Goal: Communication & Community: Share content

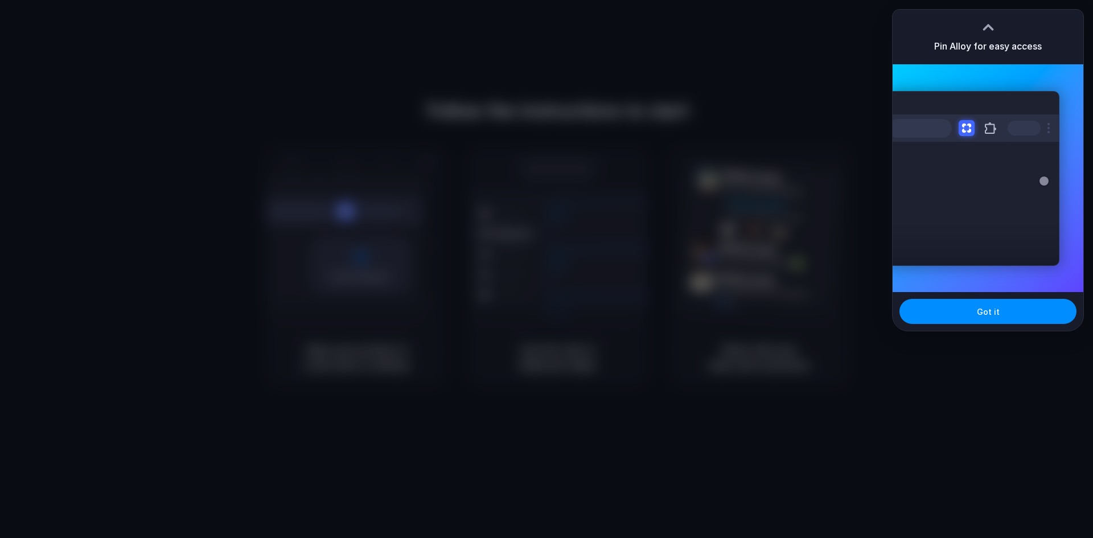
drag, startPoint x: 671, startPoint y: 58, endPoint x: 640, endPoint y: 54, distance: 30.4
click at [664, 55] on div at bounding box center [546, 269] width 1093 height 538
click at [905, 224] on div "Extensions Alloy · AI Prototyping for..." at bounding box center [974, 178] width 172 height 175
click at [849, 249] on div at bounding box center [546, 269] width 1093 height 538
click at [989, 323] on button "Got it" at bounding box center [988, 311] width 177 height 25
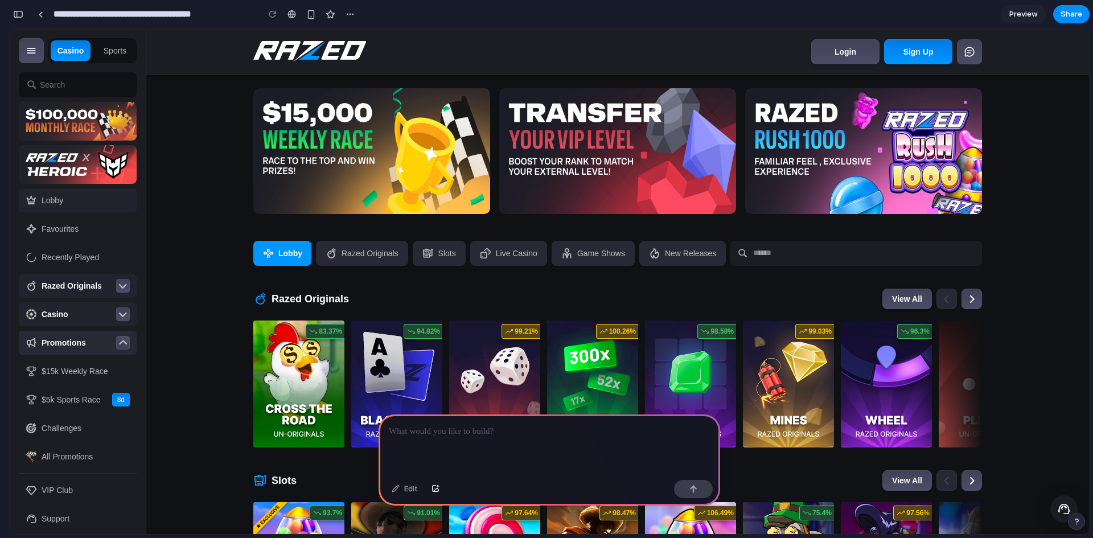
click at [1033, 10] on span "Preview" at bounding box center [1023, 14] width 28 height 11
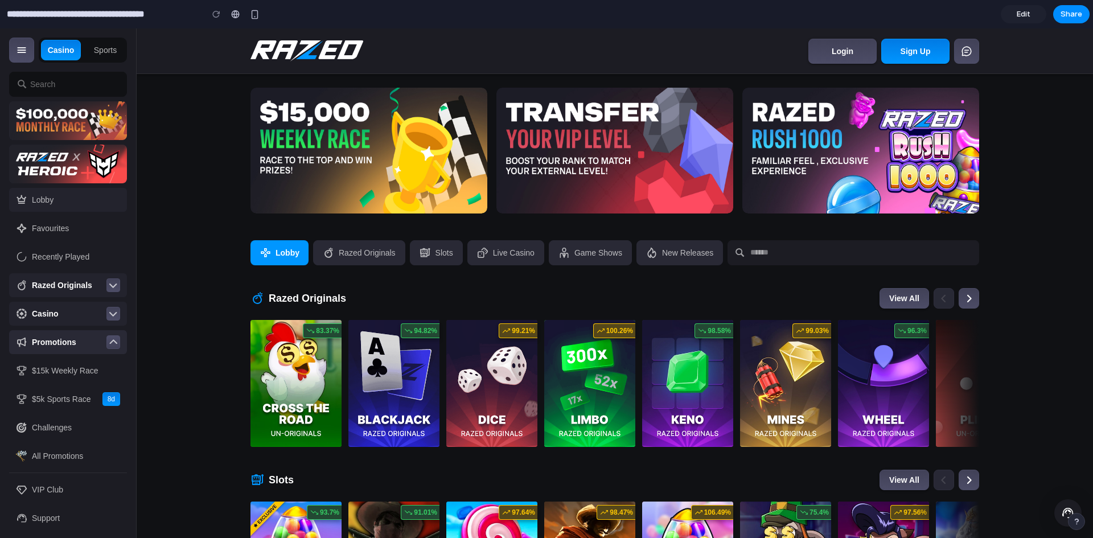
click at [1029, 13] on span "Edit" at bounding box center [1024, 14] width 14 height 11
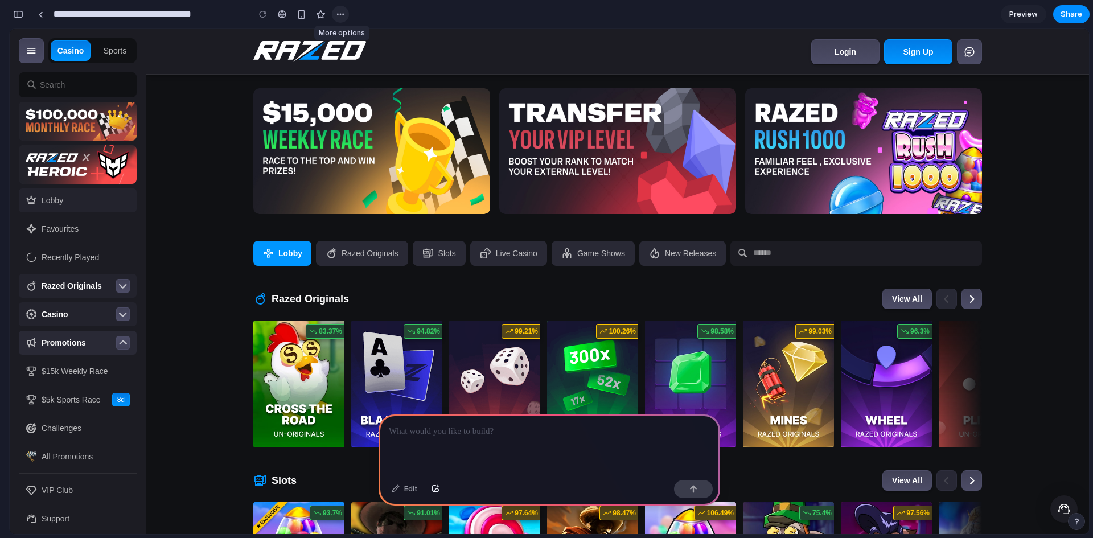
click at [342, 16] on div "button" at bounding box center [340, 14] width 9 height 9
click at [342, 16] on div "Duplicate Delete" at bounding box center [546, 269] width 1093 height 538
click at [1076, 12] on span "Share" at bounding box center [1072, 14] width 22 height 11
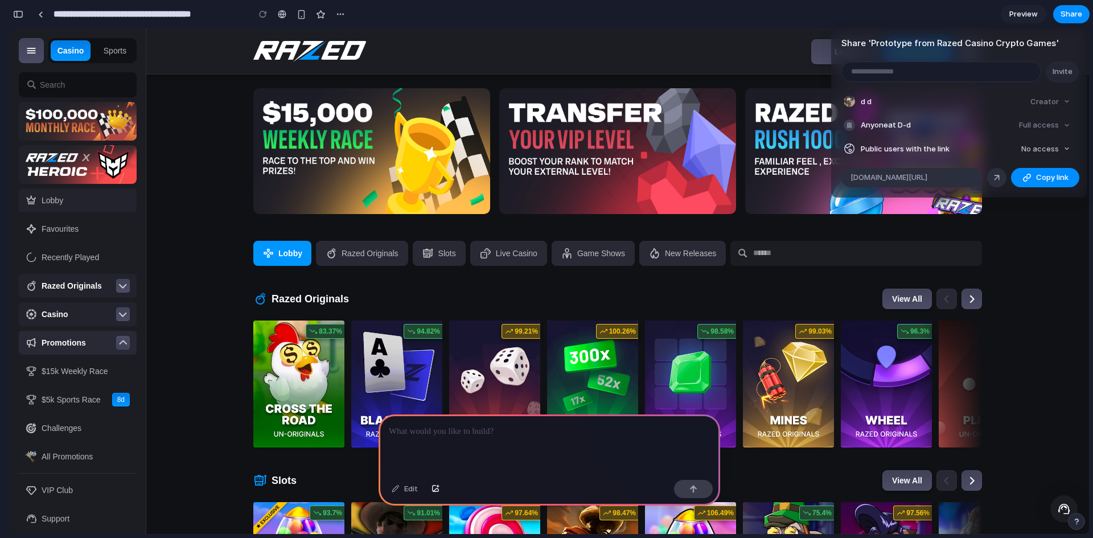
click at [1074, 35] on header "Share ' Prototype from Razed Casino Crypto Games '" at bounding box center [959, 39] width 256 height 22
drag, startPoint x: 704, startPoint y: 256, endPoint x: 705, endPoint y: 269, distance: 13.1
click at [704, 268] on div "Share ' Prototype from Razed Casino Crypto Games ' Invite d d Creator Anyone at…" at bounding box center [546, 269] width 1093 height 538
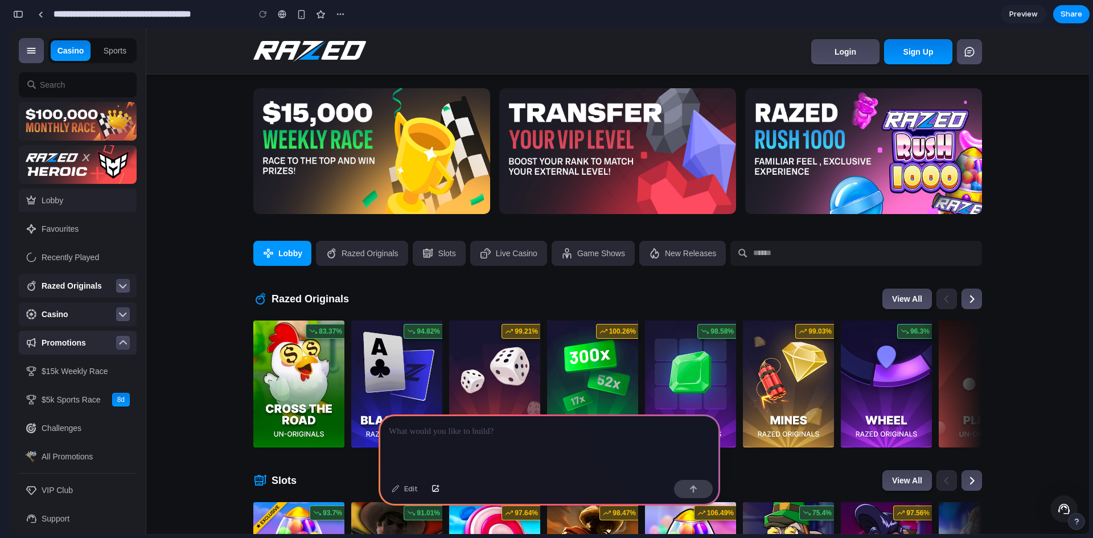
click at [699, 256] on span "New Releases" at bounding box center [690, 253] width 51 height 9
click at [471, 425] on p at bounding box center [549, 432] width 321 height 14
click at [335, 15] on button "button" at bounding box center [340, 14] width 17 height 17
drag, startPoint x: 363, startPoint y: 15, endPoint x: 375, endPoint y: 27, distance: 17.3
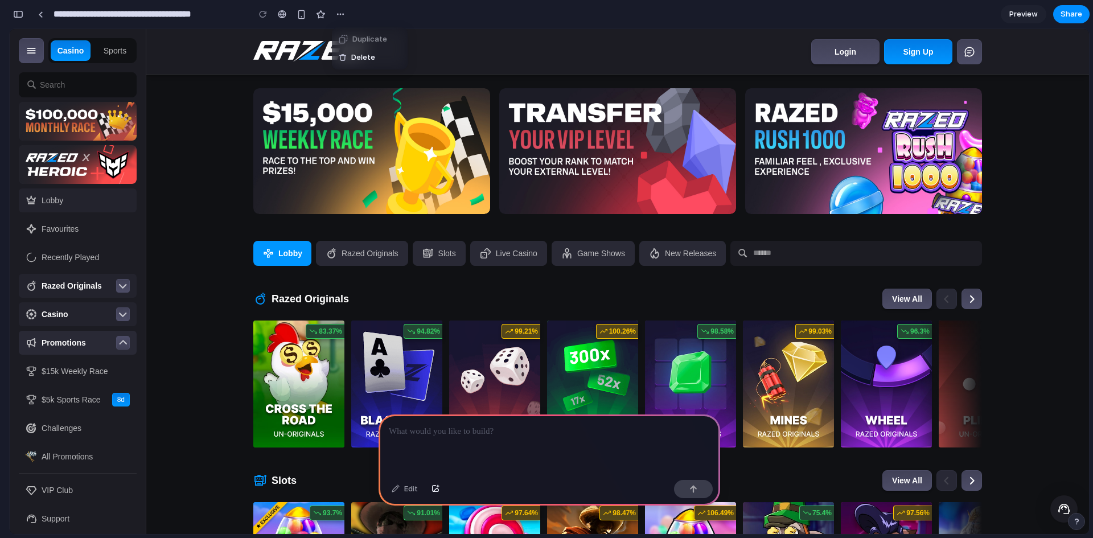
click at [363, 15] on div "Duplicate Delete" at bounding box center [546, 269] width 1093 height 538
click at [302, 10] on div "button" at bounding box center [302, 15] width 10 height 10
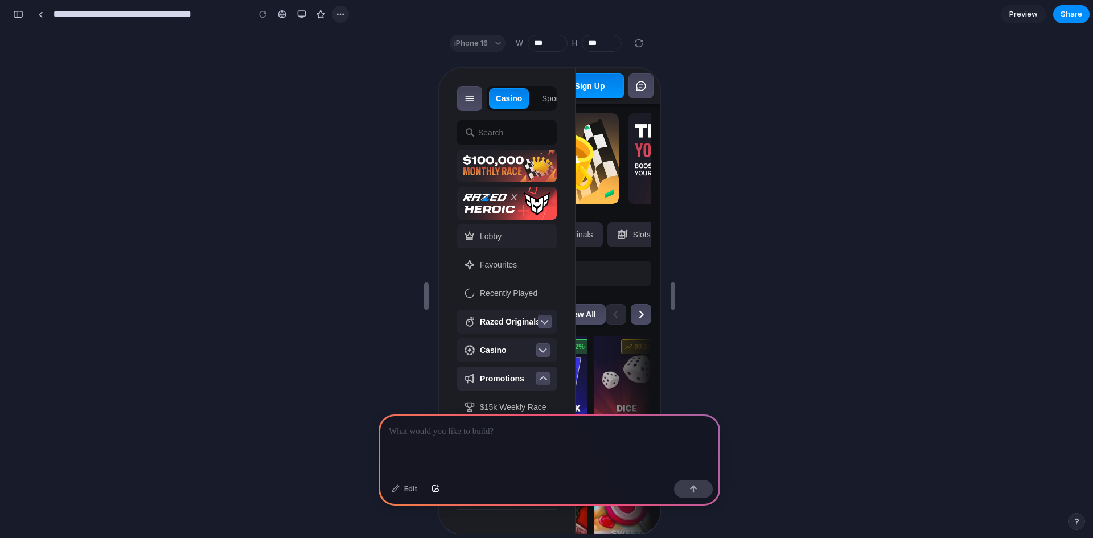
click at [336, 14] on div "button" at bounding box center [340, 14] width 9 height 9
drag, startPoint x: 336, startPoint y: 14, endPoint x: 407, endPoint y: 20, distance: 70.9
click at [337, 14] on div "Duplicate Delete" at bounding box center [546, 269] width 1093 height 538
click at [1027, 10] on span "Preview" at bounding box center [1023, 14] width 28 height 11
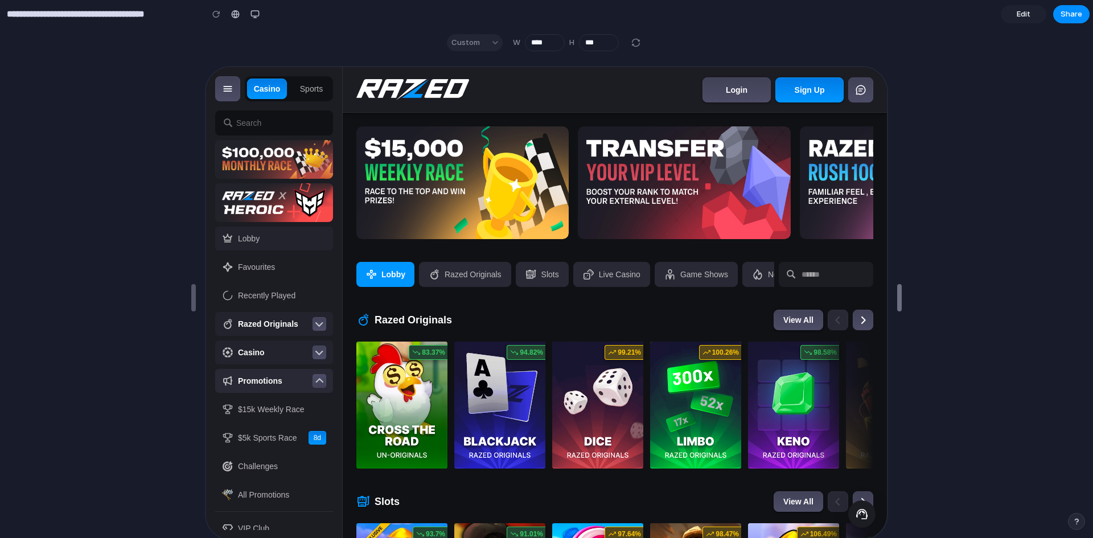
type input "****"
drag, startPoint x: 668, startPoint y: 294, endPoint x: 1092, endPoint y: 261, distance: 425.5
drag, startPoint x: 881, startPoint y: 274, endPoint x: 861, endPoint y: 272, distance: 20.6
drag, startPoint x: 195, startPoint y: 268, endPoint x: 11, endPoint y: 266, distance: 183.9
click at [258, 17] on div "button" at bounding box center [255, 14] width 9 height 9
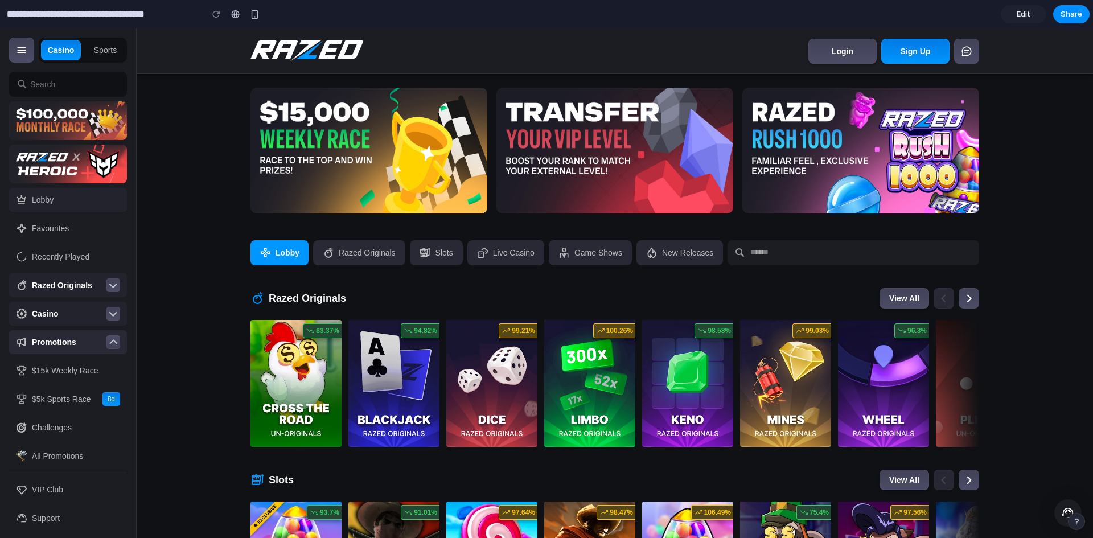
click at [1036, 16] on link "Edit" at bounding box center [1024, 14] width 46 height 18
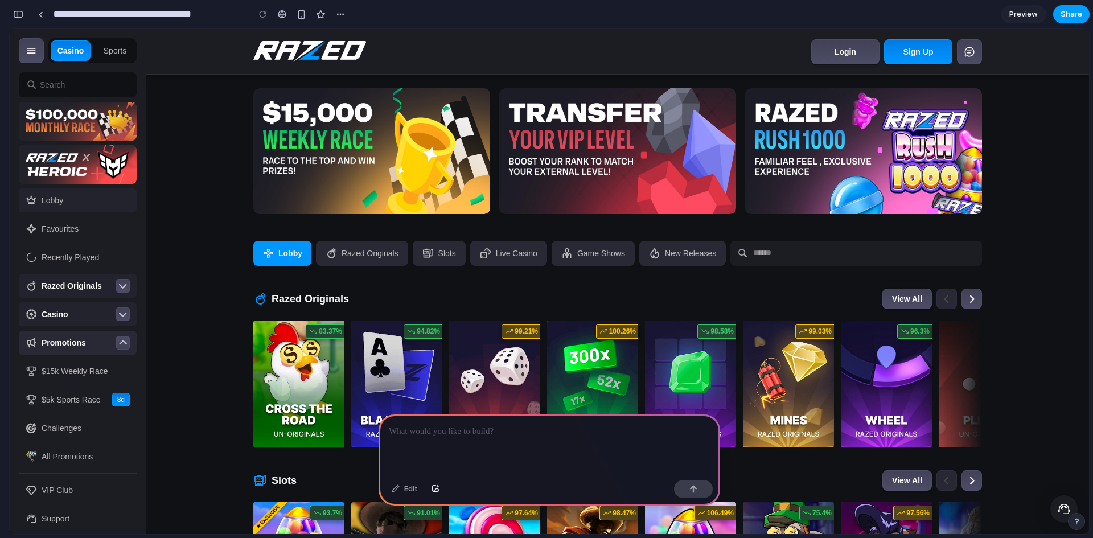
click at [1074, 15] on span "Share" at bounding box center [1072, 14] width 22 height 11
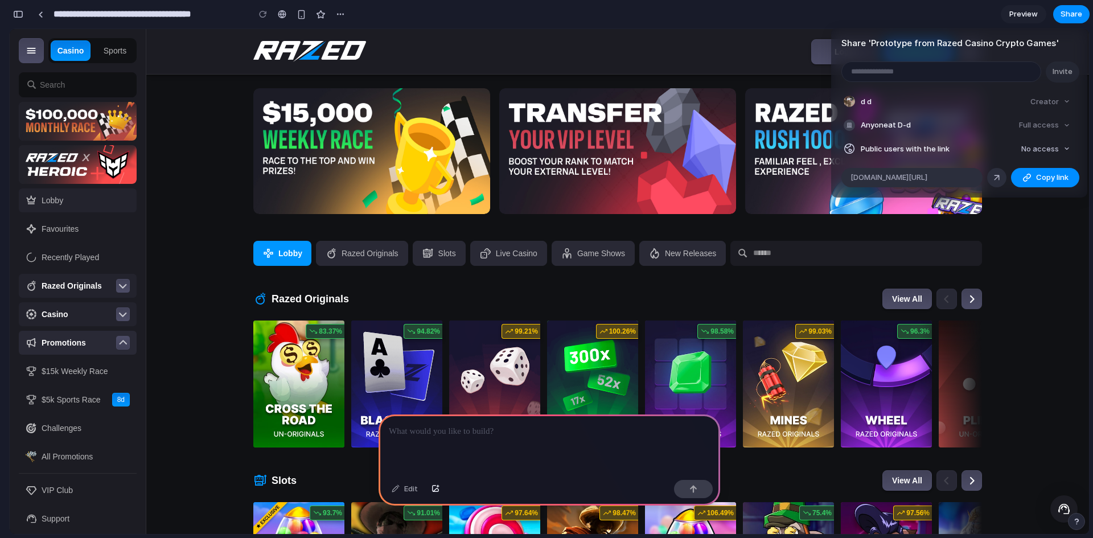
click at [580, 230] on div "Share ' Prototype from Razed Casino Crypto Games ' Invite d d Creator Anyone at…" at bounding box center [546, 269] width 1093 height 538
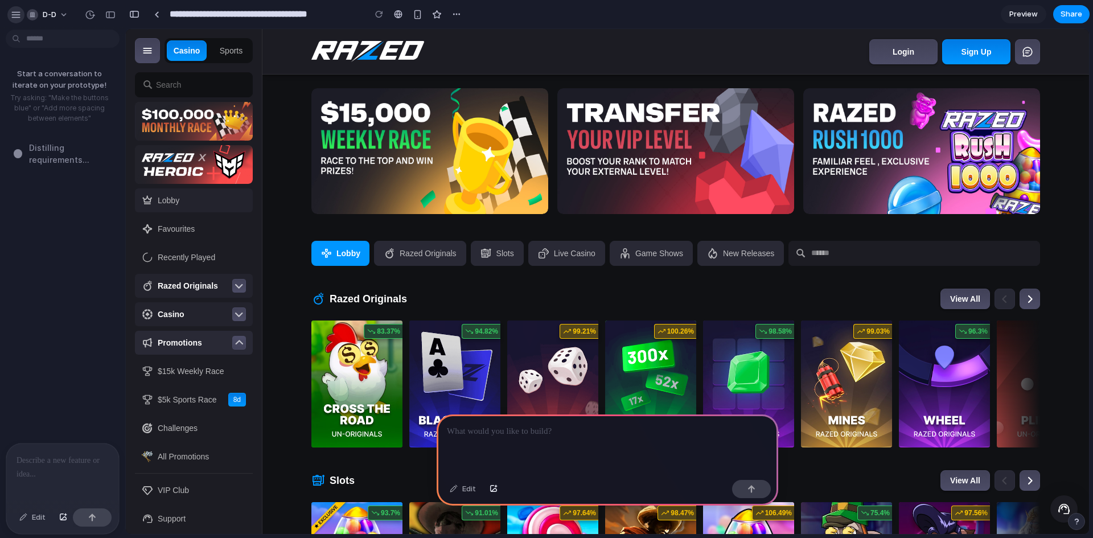
click at [19, 16] on div "button" at bounding box center [16, 15] width 10 height 10
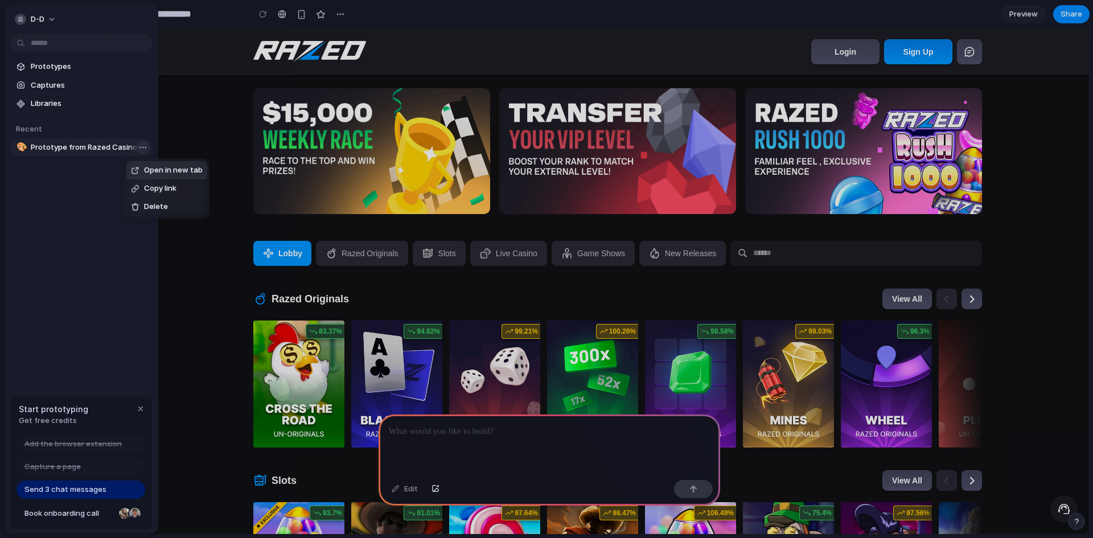
click at [141, 146] on body "**********" at bounding box center [546, 269] width 1093 height 538
click at [142, 147] on div "Open in new tab Copy link Delete" at bounding box center [546, 269] width 1093 height 538
click at [79, 145] on span "Prototype from Razed Casino Crypto Games" at bounding box center [89, 147] width 117 height 11
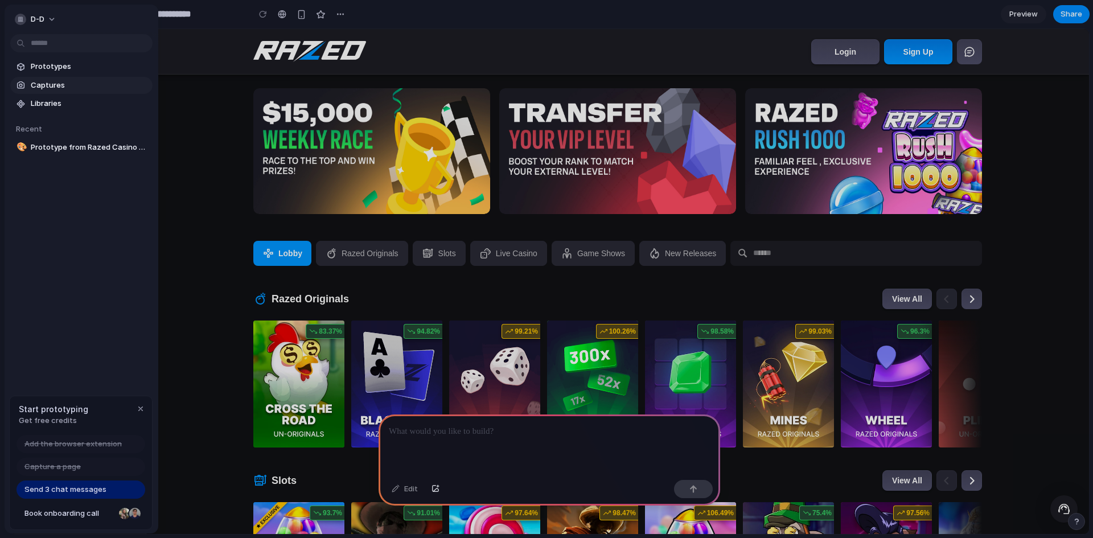
click at [65, 81] on span "Captures" at bounding box center [89, 85] width 117 height 11
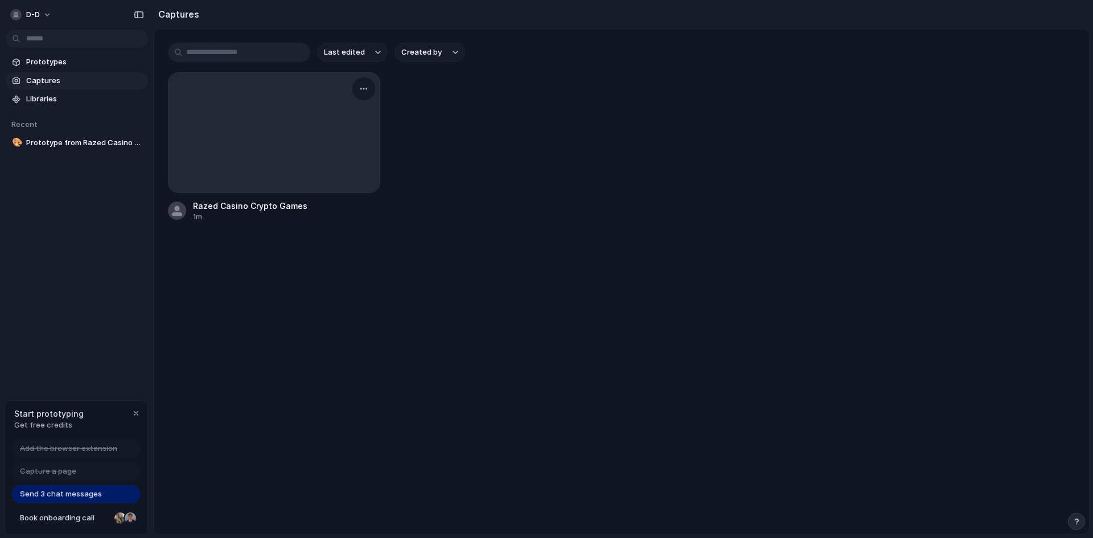
click at [246, 131] on div at bounding box center [274, 133] width 211 height 120
click at [81, 63] on span "Prototypes" at bounding box center [84, 61] width 117 height 11
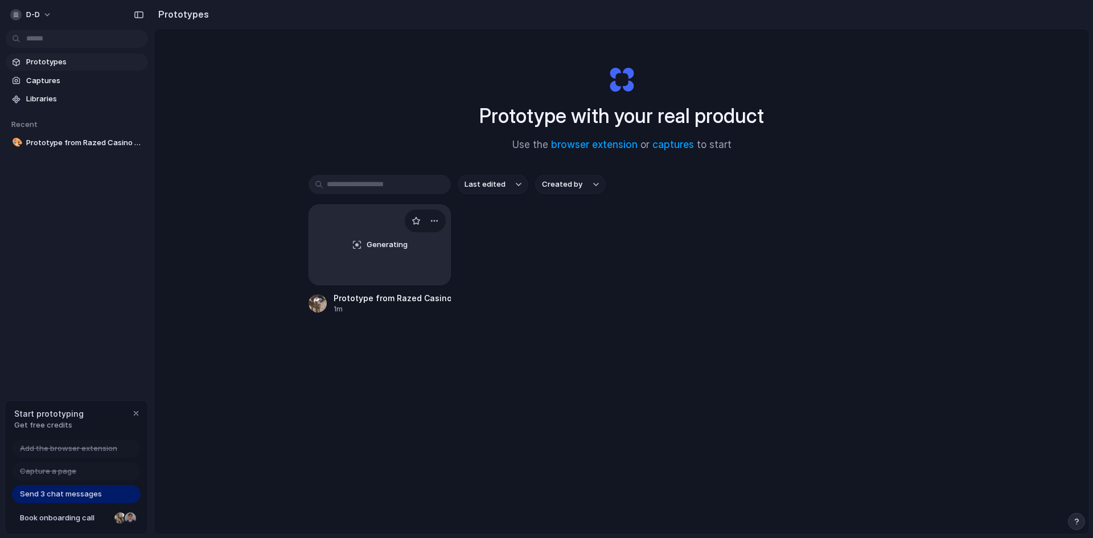
click at [372, 231] on div "Generating" at bounding box center [379, 245] width 141 height 80
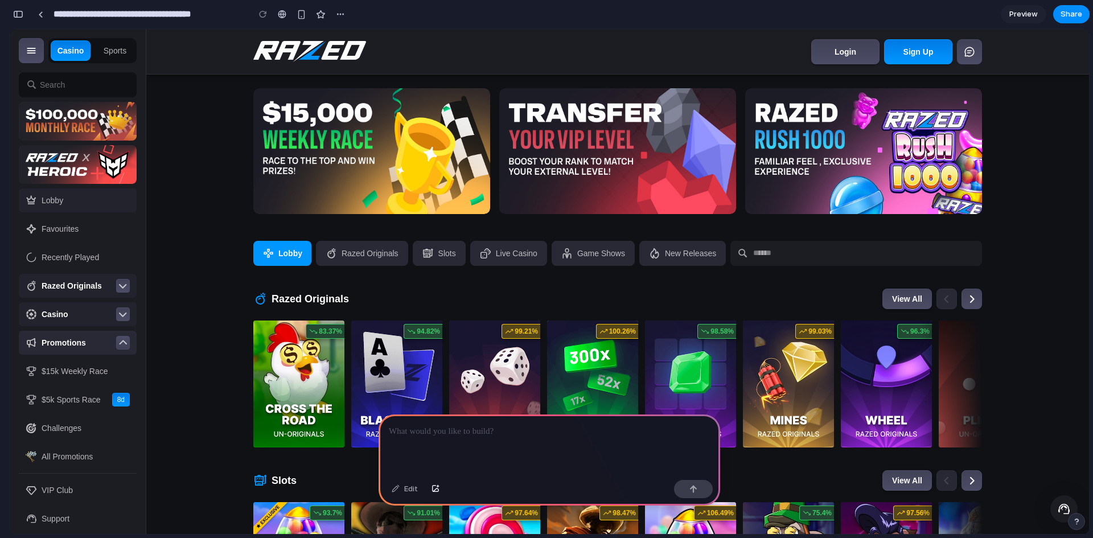
click at [503, 414] on div at bounding box center [550, 444] width 342 height 61
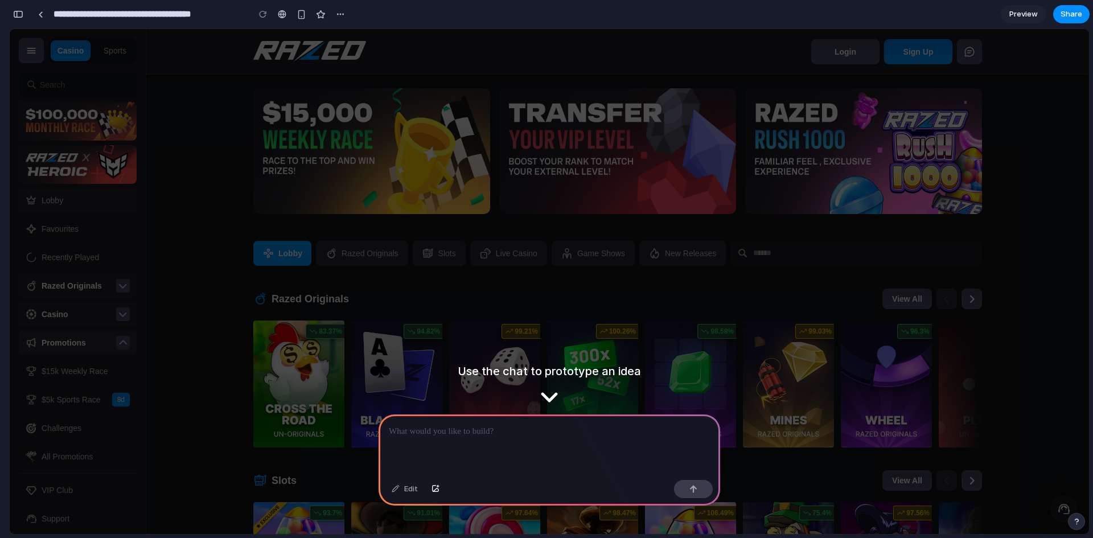
click at [531, 453] on div at bounding box center [550, 444] width 342 height 61
click at [548, 440] on div at bounding box center [550, 444] width 342 height 61
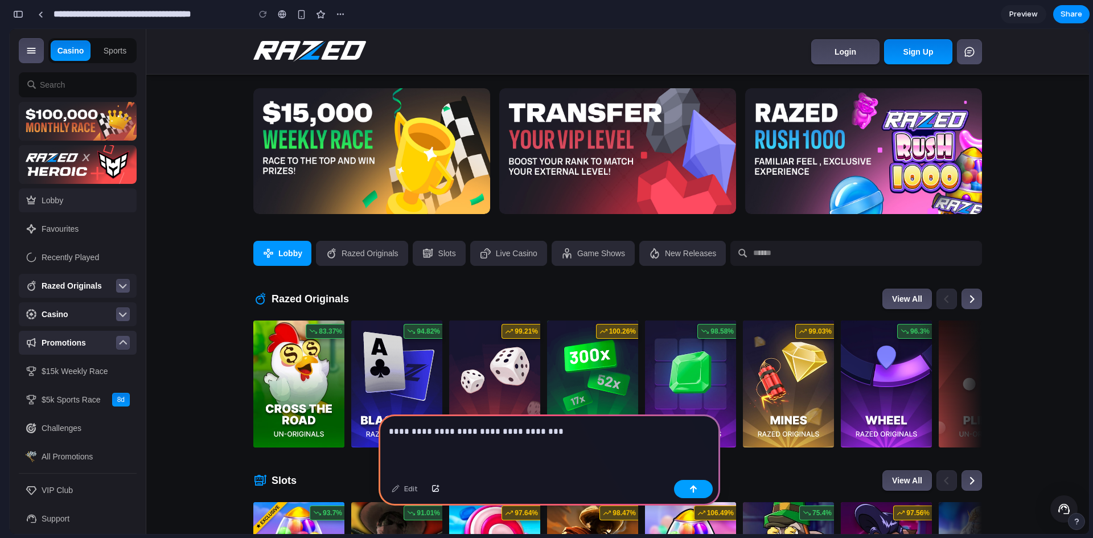
click at [680, 491] on button "button" at bounding box center [693, 489] width 39 height 18
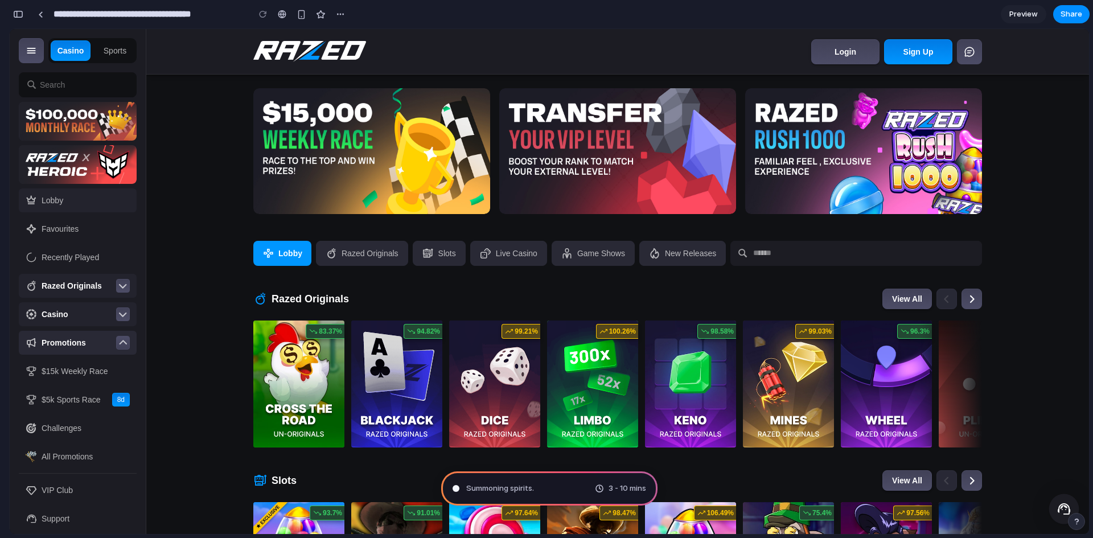
click at [1068, 505] on span at bounding box center [1064, 509] width 15 height 15
click at [1029, 9] on span "Preview" at bounding box center [1023, 14] width 28 height 11
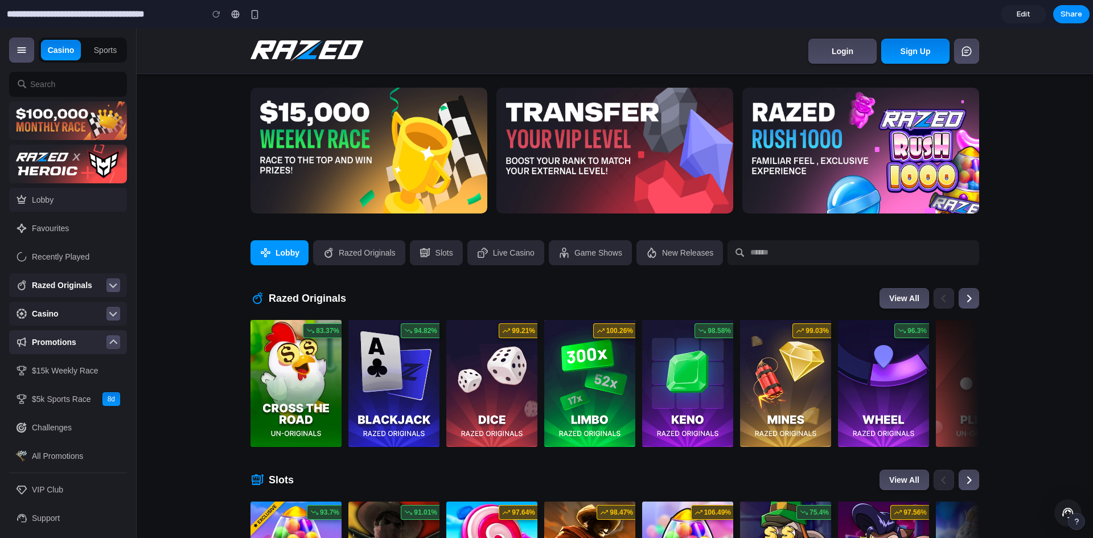
click at [1029, 9] on span "Edit" at bounding box center [1024, 14] width 14 height 11
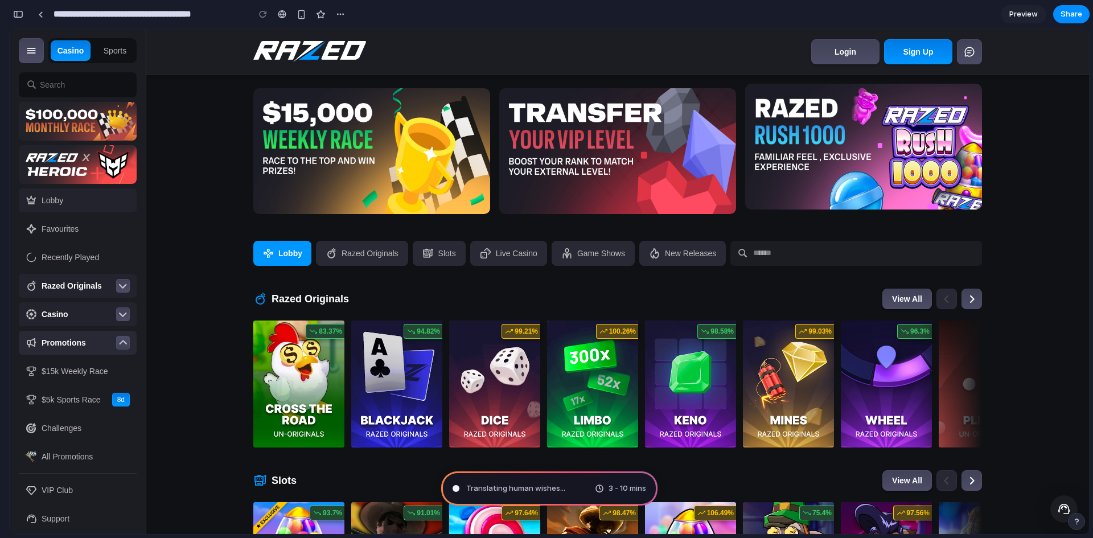
click at [940, 151] on img at bounding box center [863, 147] width 237 height 126
click at [941, 151] on img at bounding box center [863, 147] width 237 height 126
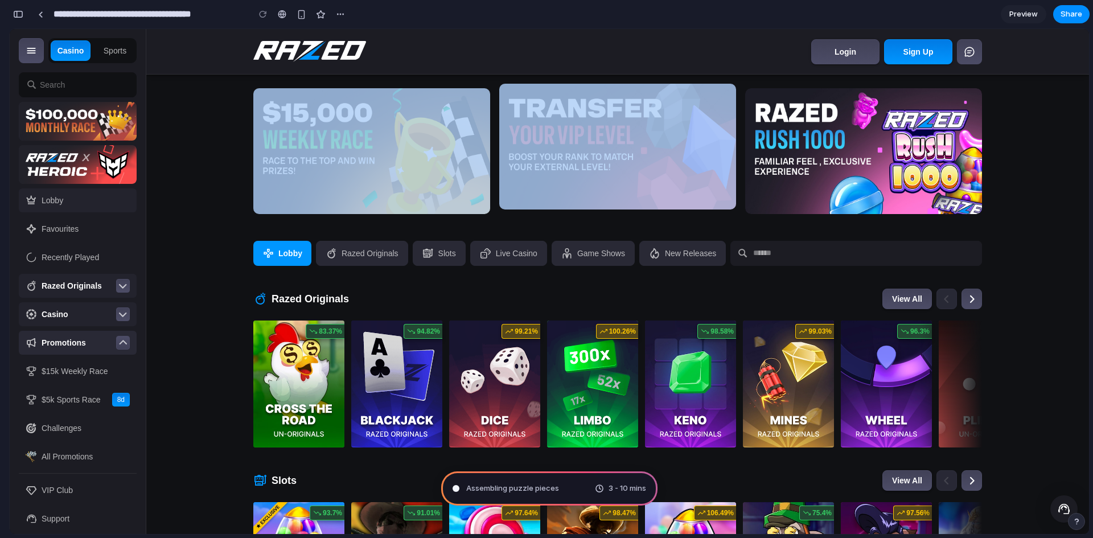
click at [530, 170] on img at bounding box center [617, 147] width 237 height 126
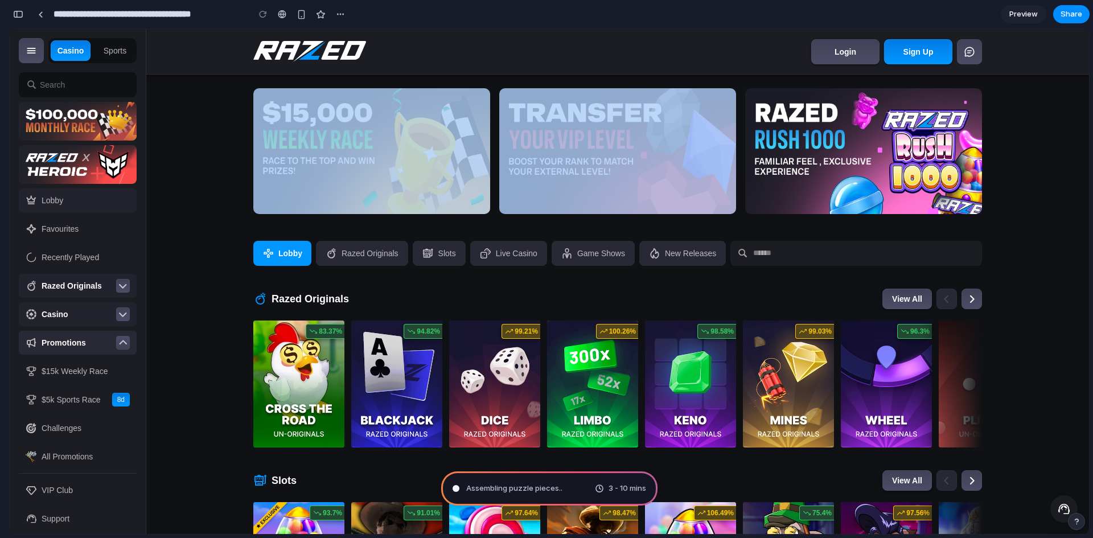
drag, startPoint x: 527, startPoint y: 167, endPoint x: 492, endPoint y: 161, distance: 35.8
click at [526, 166] on img at bounding box center [617, 151] width 237 height 126
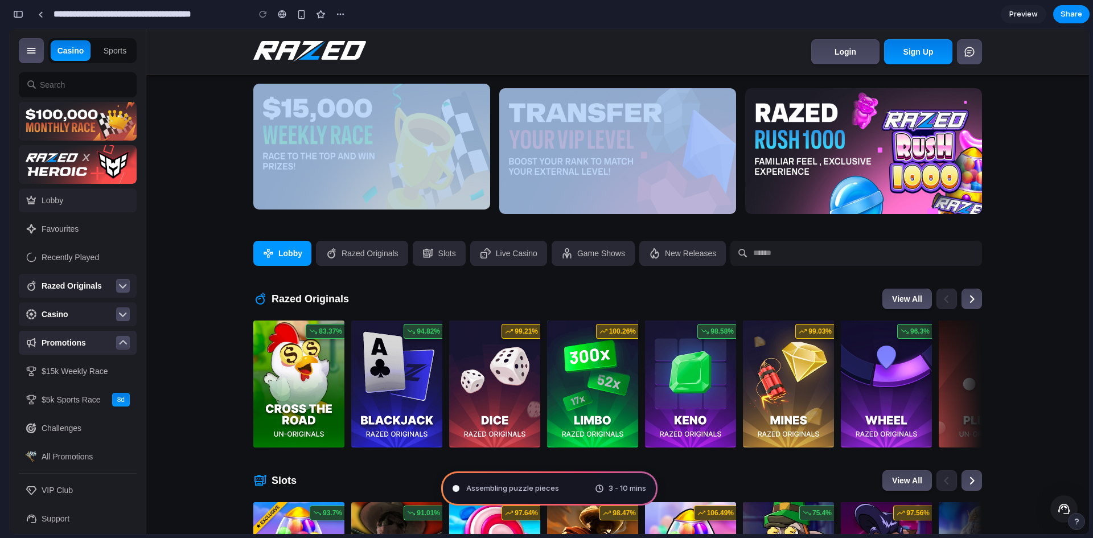
click at [438, 155] on img at bounding box center [371, 147] width 237 height 126
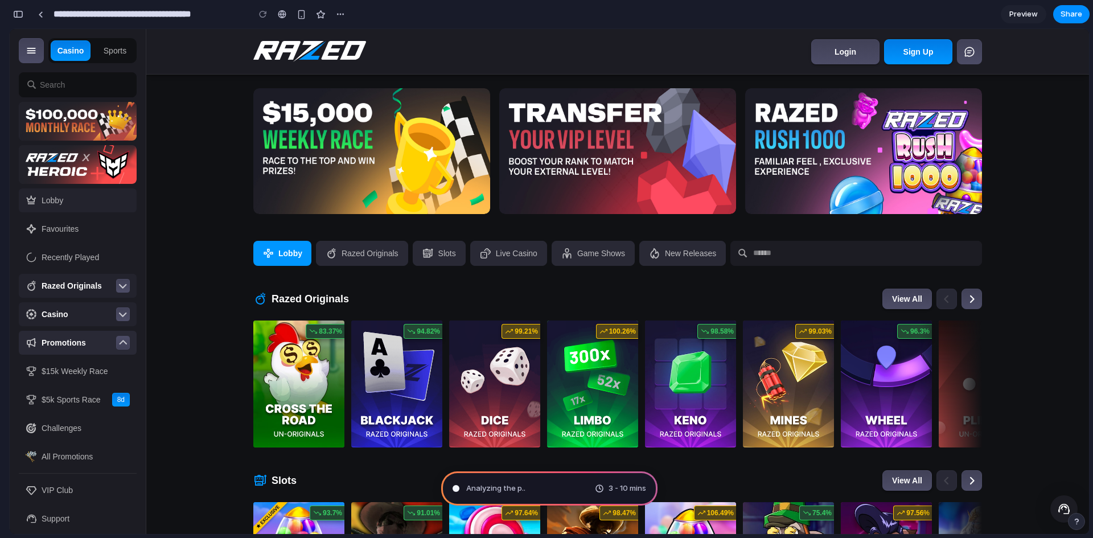
type input "**********"
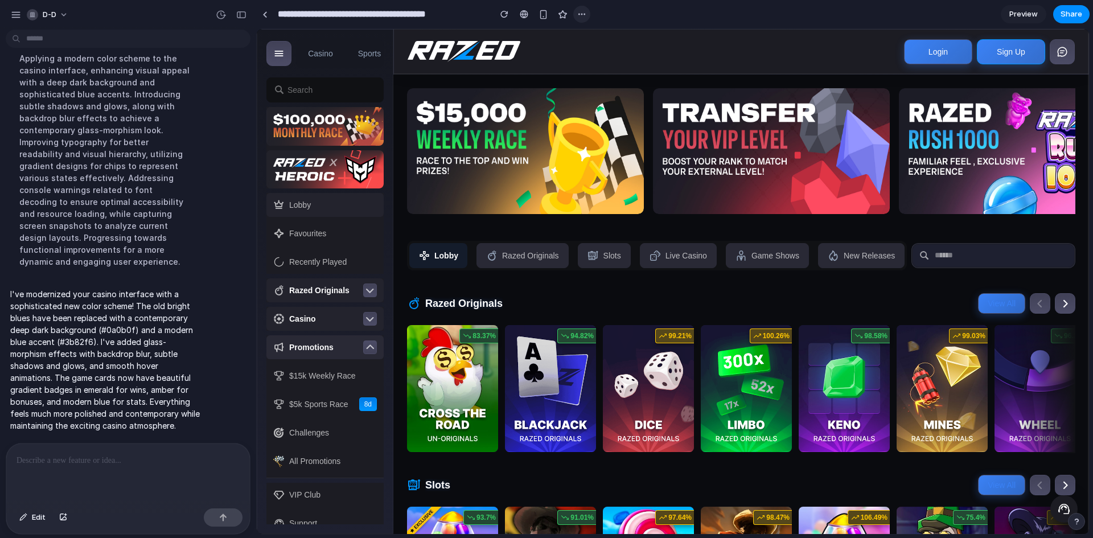
click at [578, 14] on div "button" at bounding box center [581, 14] width 9 height 9
click at [577, 9] on div "Duplicate Delete" at bounding box center [546, 269] width 1093 height 538
click at [543, 15] on div "button" at bounding box center [544, 15] width 10 height 10
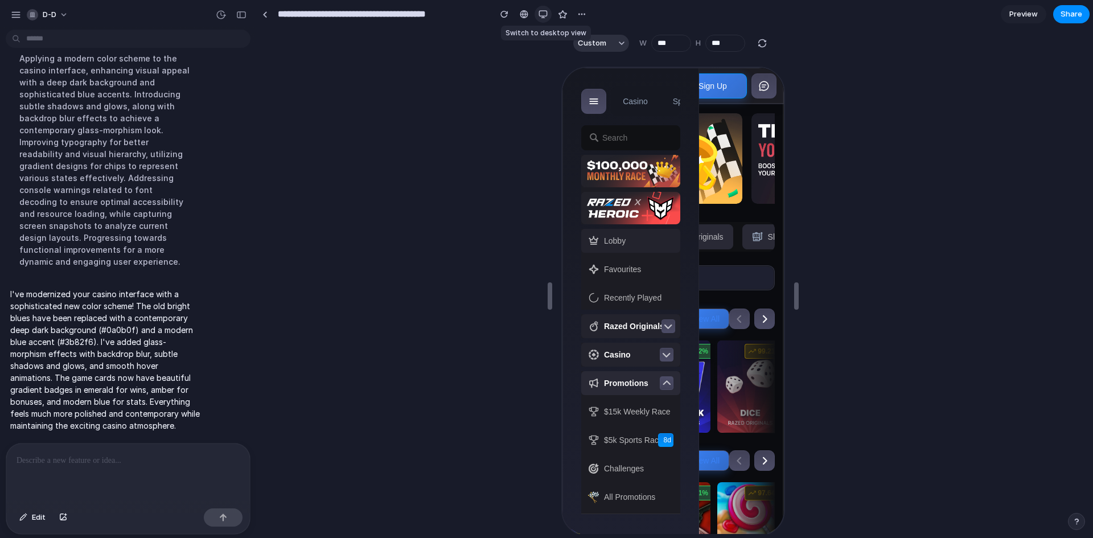
click at [543, 15] on div "button" at bounding box center [543, 14] width 9 height 9
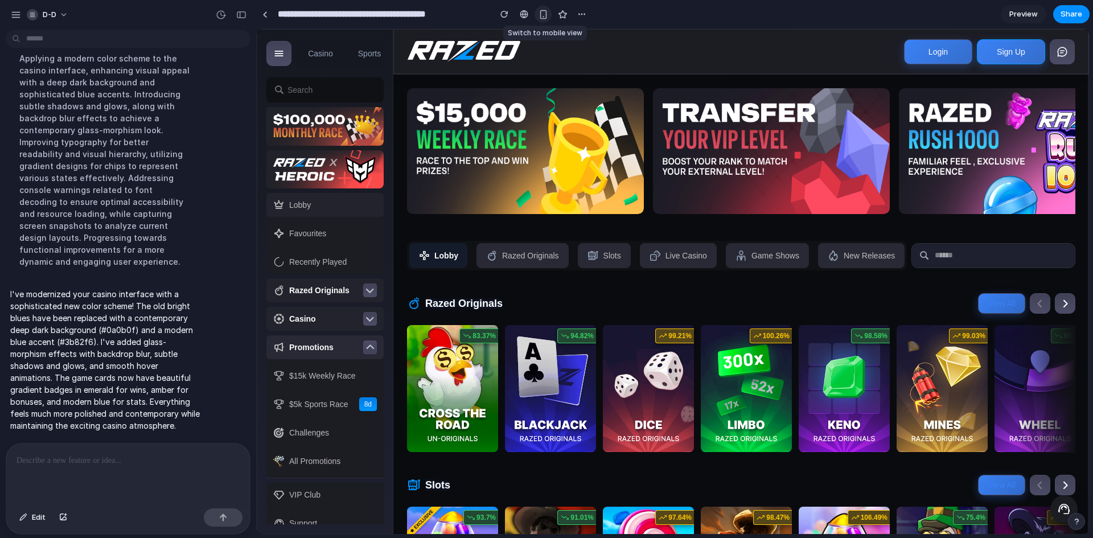
click at [543, 15] on div "button" at bounding box center [544, 15] width 10 height 10
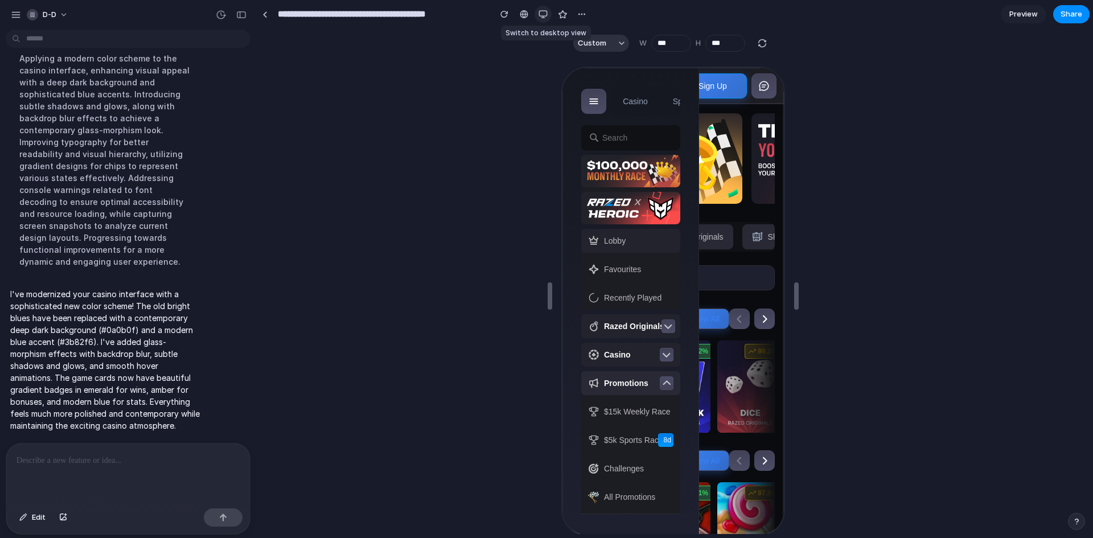
click at [543, 15] on div "button" at bounding box center [543, 14] width 9 height 9
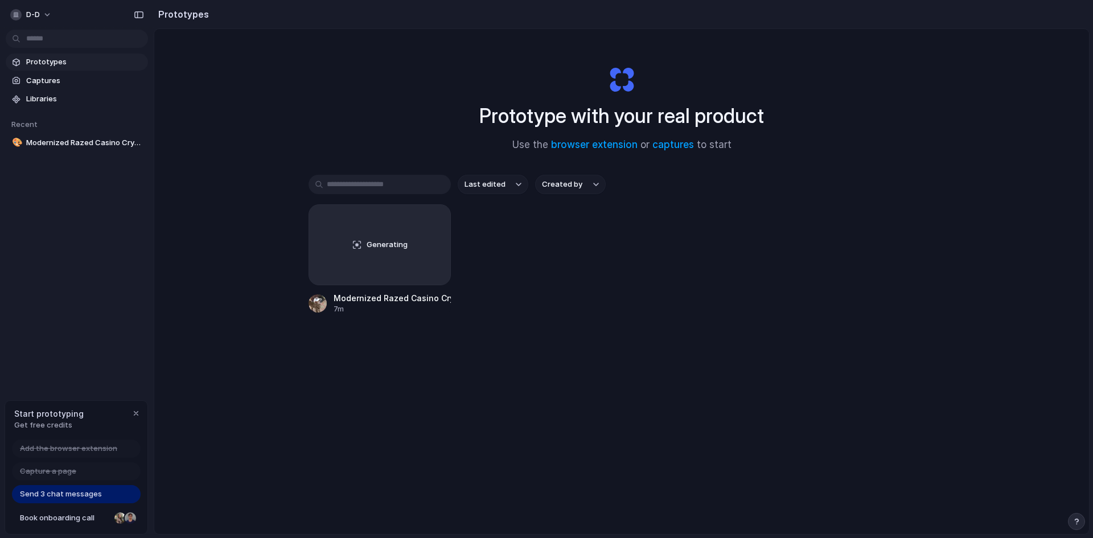
click at [366, 171] on div "Prototype with your real product Use the browser extension or captures to start…" at bounding box center [621, 311] width 935 height 565
click at [663, 144] on link "captures" at bounding box center [673, 144] width 42 height 11
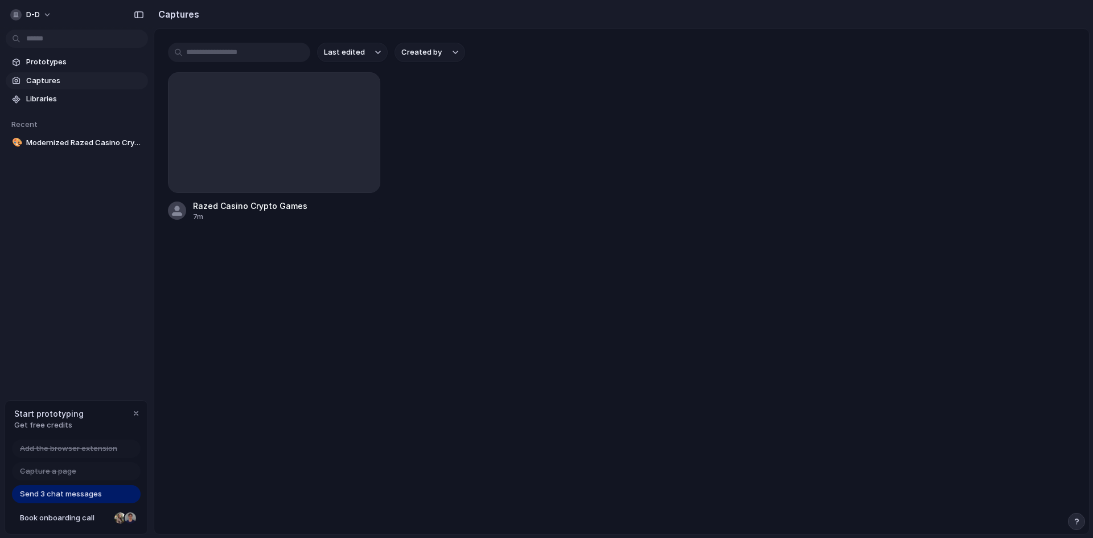
click at [1069, 516] on div "d-d Prototypes Captures Libraries Recent 🎨 Modernized Razed Casino Crypto Games…" at bounding box center [546, 269] width 1093 height 538
click at [1073, 517] on button "button" at bounding box center [1076, 521] width 17 height 17
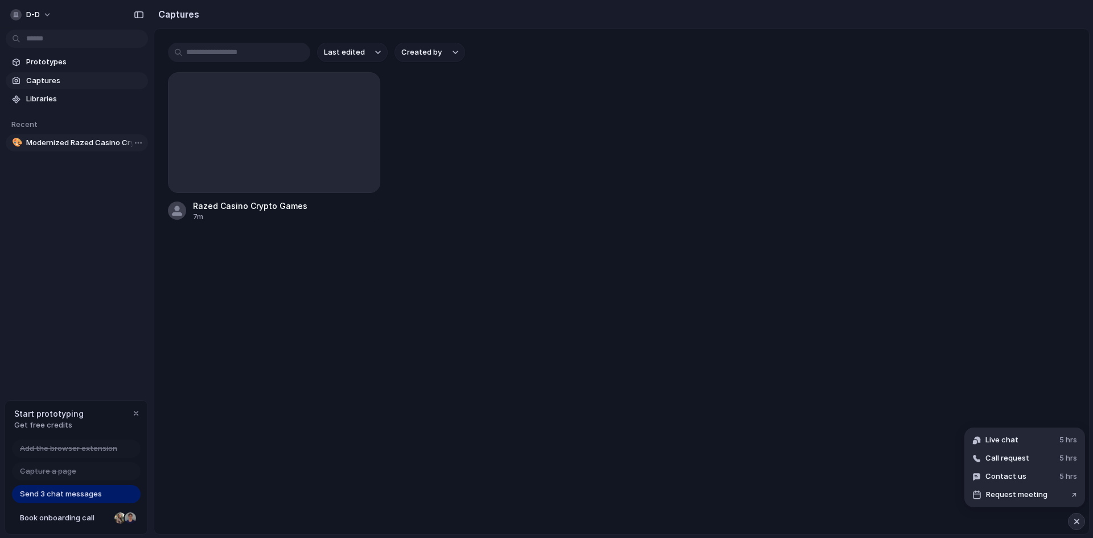
click at [28, 139] on span "Modernized Razed Casino Crypto Games Design" at bounding box center [84, 142] width 117 height 11
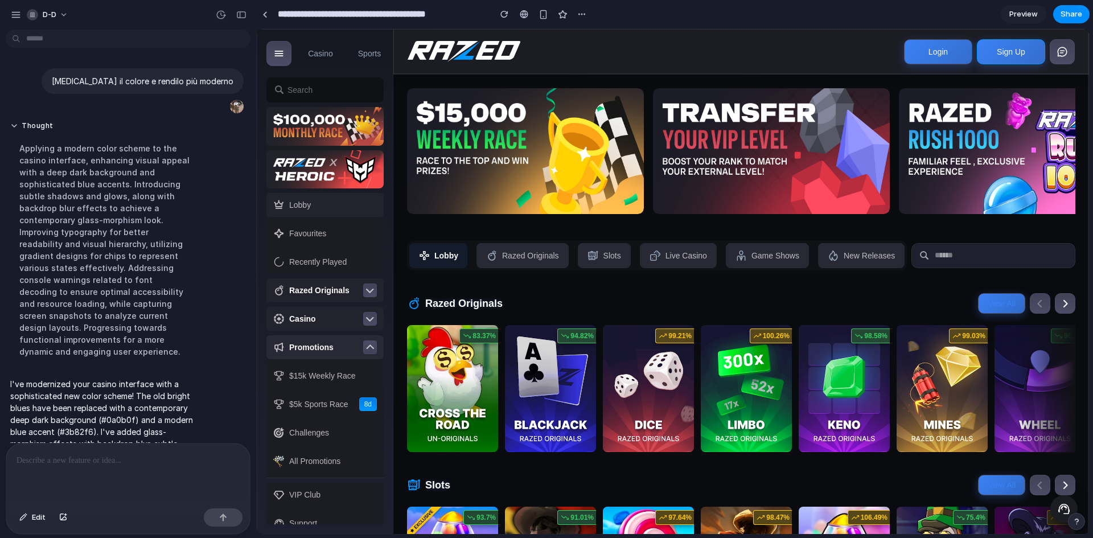
scroll to position [95, 0]
